Goal: Task Accomplishment & Management: Manage account settings

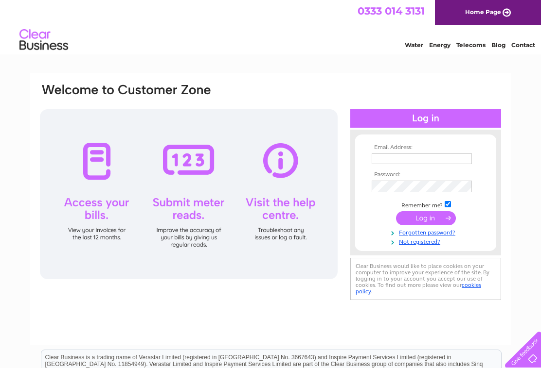
click at [385, 163] on input "text" at bounding box center [421, 159] width 100 height 11
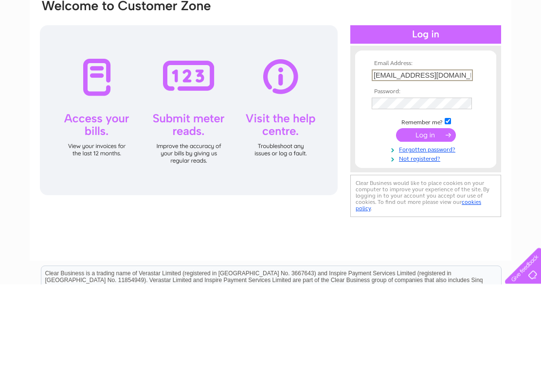
type input "[EMAIL_ADDRESS][DOMAIN_NAME]"
click at [432, 212] on input "submit" at bounding box center [426, 219] width 60 height 14
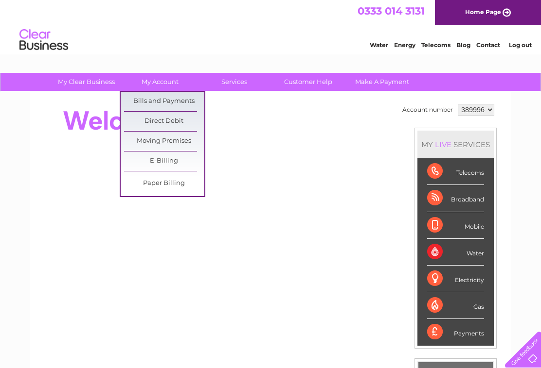
click at [179, 102] on link "Bills and Payments" at bounding box center [164, 101] width 80 height 19
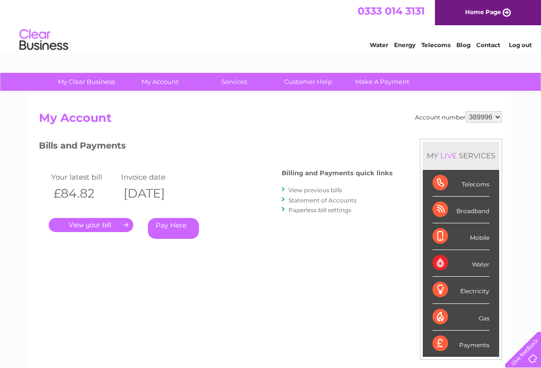
click at [106, 228] on link "." at bounding box center [91, 225] width 85 height 14
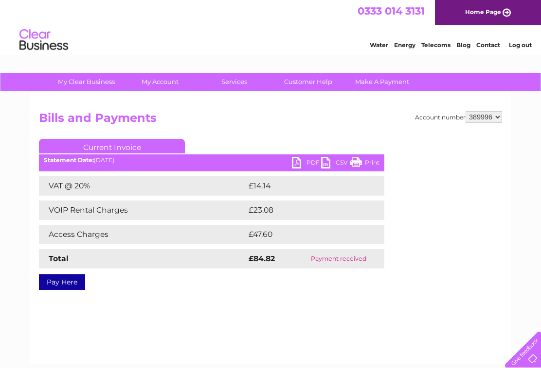
click at [298, 165] on link "PDF" at bounding box center [306, 164] width 29 height 14
click at [521, 42] on link "Log out" at bounding box center [519, 44] width 23 height 7
